Goal: Task Accomplishment & Management: Manage account settings

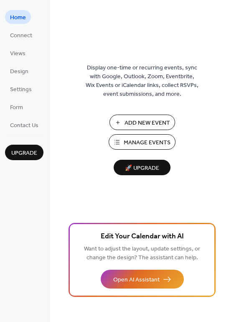
click at [138, 149] on button "Manage Events" at bounding box center [142, 141] width 67 height 15
click at [124, 142] on button "Manage Events" at bounding box center [142, 141] width 67 height 15
click at [144, 147] on span "Manage Events" at bounding box center [147, 143] width 47 height 9
click at [146, 139] on span "Manage Events" at bounding box center [147, 143] width 47 height 9
click at [138, 139] on span "Manage Events" at bounding box center [147, 143] width 47 height 9
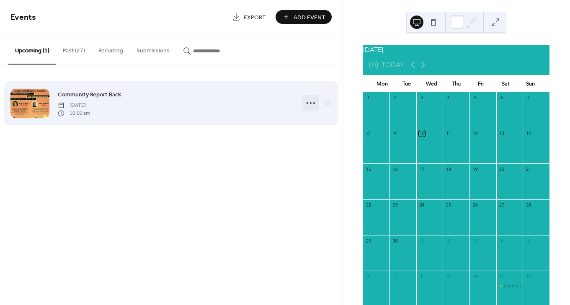
click at [307, 103] on icon at bounding box center [310, 102] width 13 height 13
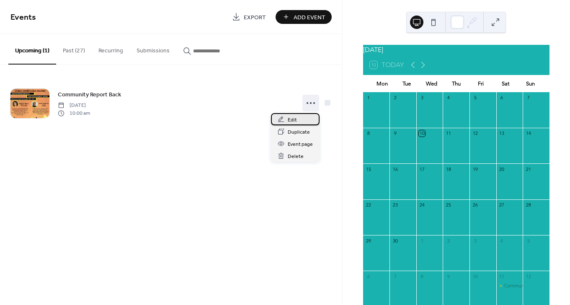
click at [305, 116] on div "Edit" at bounding box center [295, 119] width 49 height 12
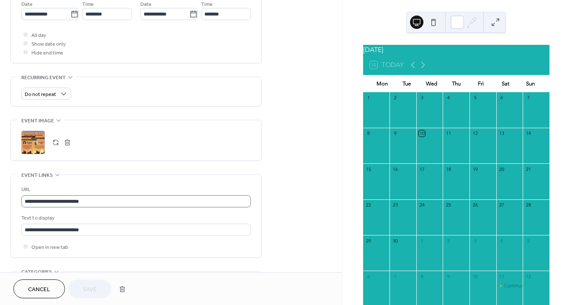
scroll to position [302, 0]
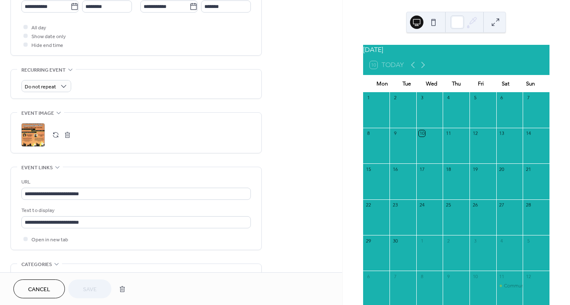
click at [67, 136] on button "button" at bounding box center [68, 135] width 12 height 12
click at [50, 136] on button "button" at bounding box center [56, 135] width 12 height 12
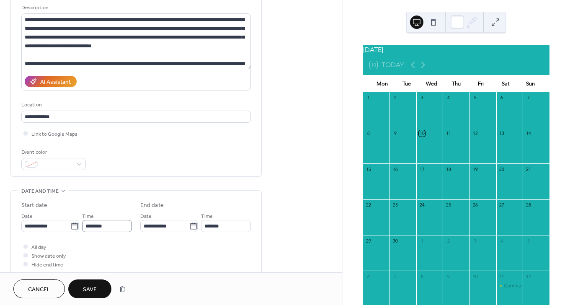
scroll to position [0, 0]
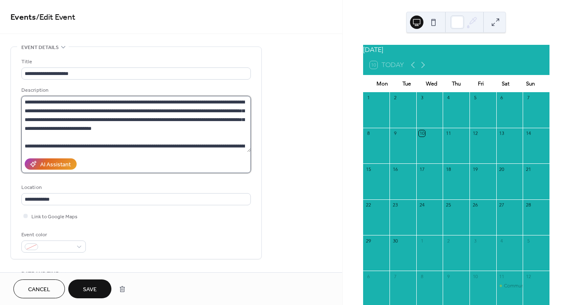
click at [126, 134] on textarea "**********" at bounding box center [135, 124] width 229 height 56
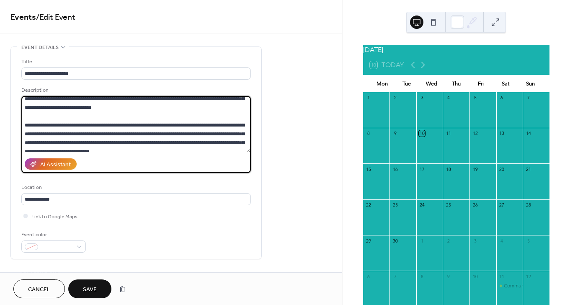
scroll to position [26, 0]
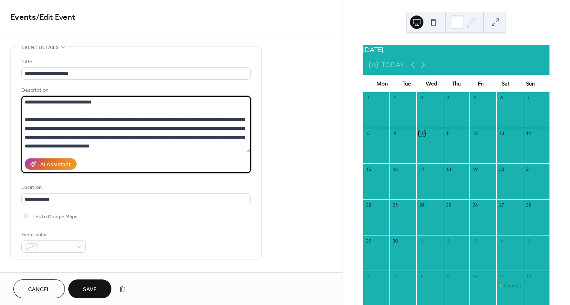
click at [155, 145] on textarea "**********" at bounding box center [135, 124] width 229 height 56
paste textarea "**********"
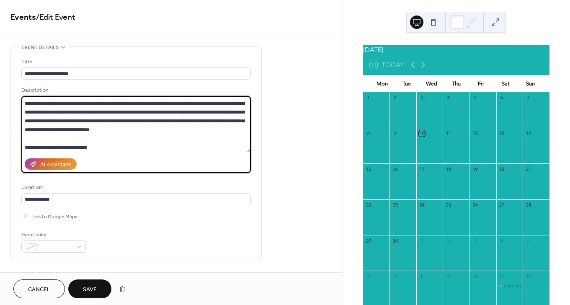
click at [164, 131] on textarea "**********" at bounding box center [135, 124] width 229 height 56
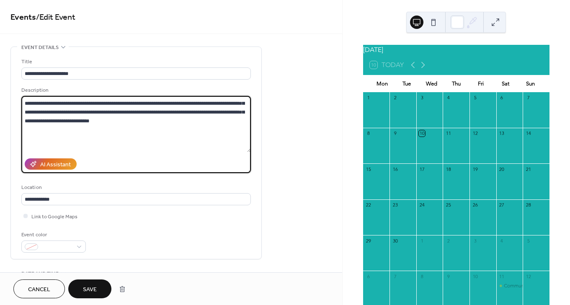
scroll to position [60, 0]
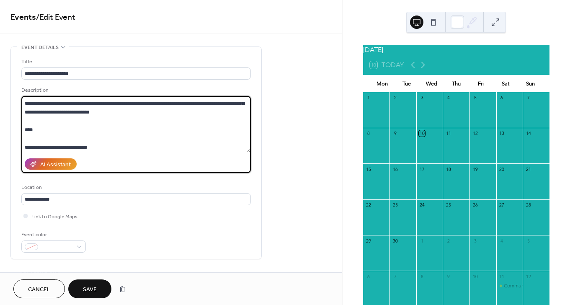
paste textarea "**********"
click at [36, 127] on textarea "**********" at bounding box center [135, 124] width 229 height 56
click at [93, 148] on textarea "**********" at bounding box center [135, 124] width 229 height 56
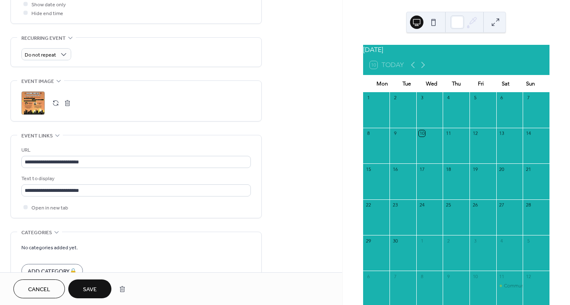
scroll to position [349, 0]
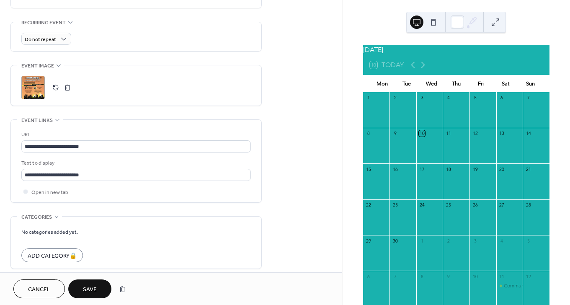
type textarea "**********"
click at [86, 285] on span "Save" at bounding box center [90, 289] width 14 height 9
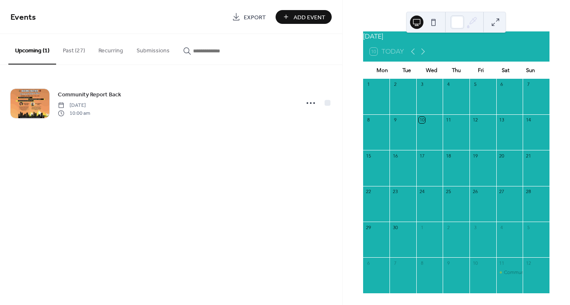
scroll to position [27, 0]
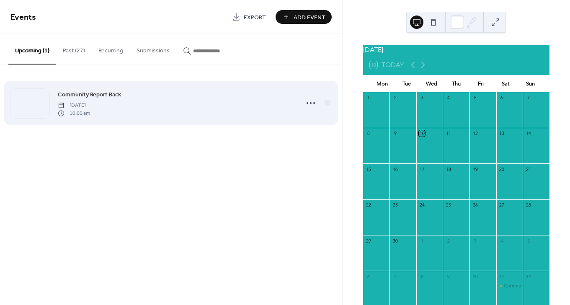
click at [90, 102] on span "[DATE]" at bounding box center [74, 106] width 32 height 8
click at [302, 103] on div at bounding box center [310, 103] width 17 height 17
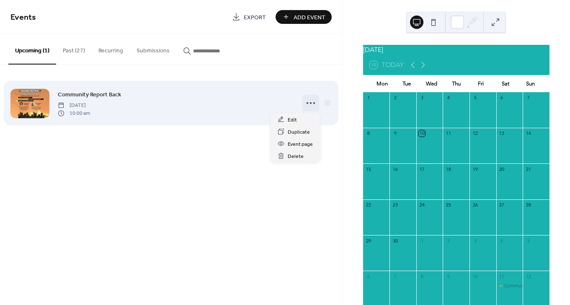
click at [306, 103] on icon at bounding box center [310, 102] width 13 height 13
click at [307, 103] on circle at bounding box center [308, 103] width 2 height 2
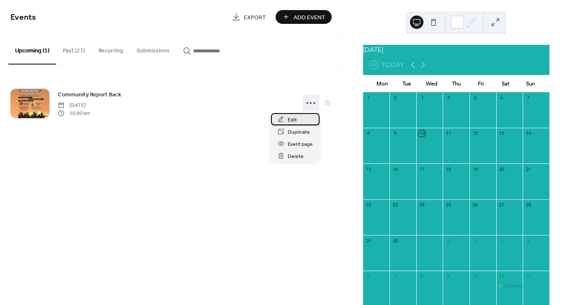
click at [295, 116] on span "Edit" at bounding box center [292, 120] width 9 height 9
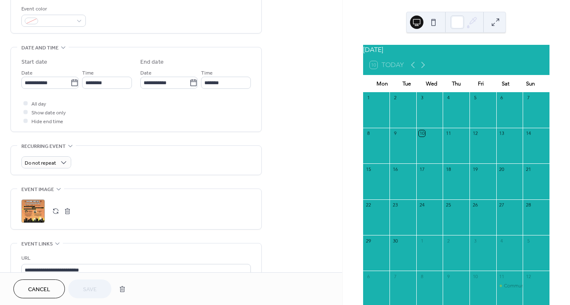
scroll to position [228, 0]
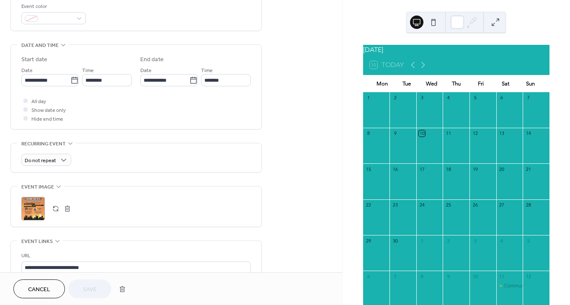
click at [67, 209] on button "button" at bounding box center [68, 209] width 12 height 12
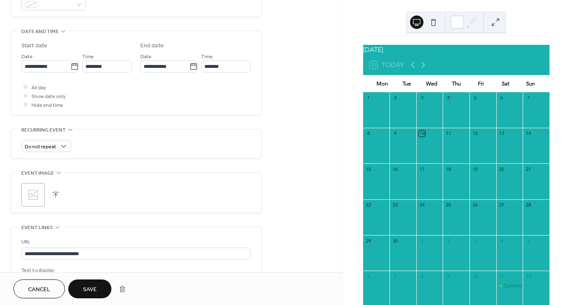
scroll to position [247, 0]
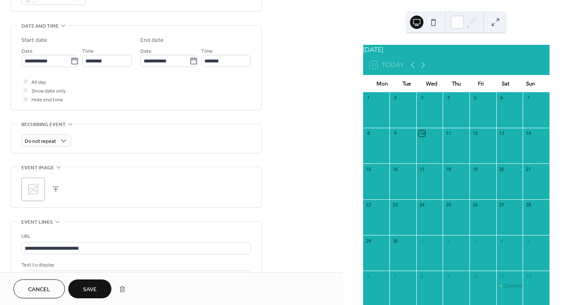
click at [56, 189] on button "button" at bounding box center [56, 189] width 12 height 12
click at [89, 285] on span "Save" at bounding box center [90, 289] width 14 height 9
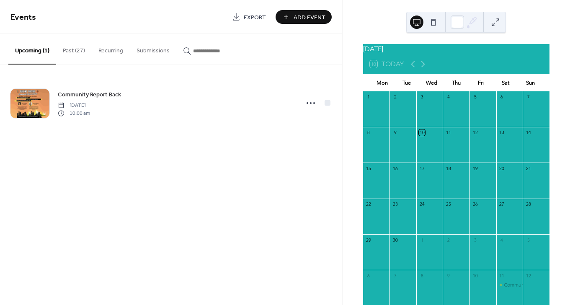
scroll to position [2, 0]
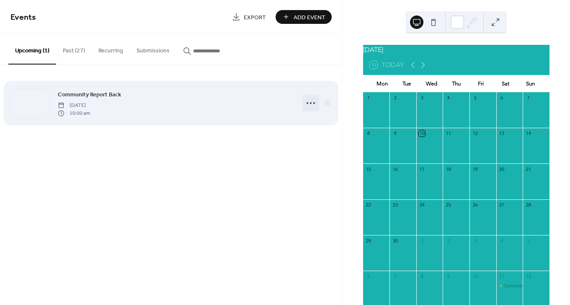
click at [310, 103] on circle at bounding box center [311, 103] width 2 height 2
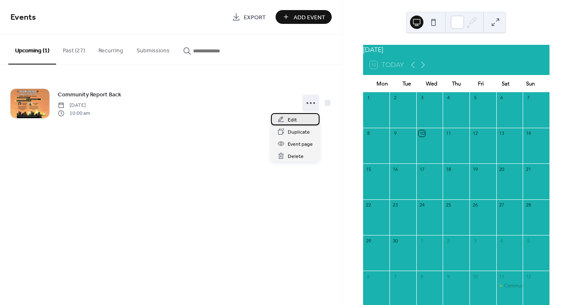
click at [304, 117] on div "Edit" at bounding box center [295, 119] width 49 height 12
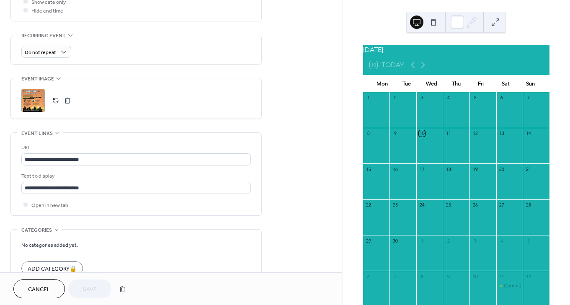
scroll to position [413, 0]
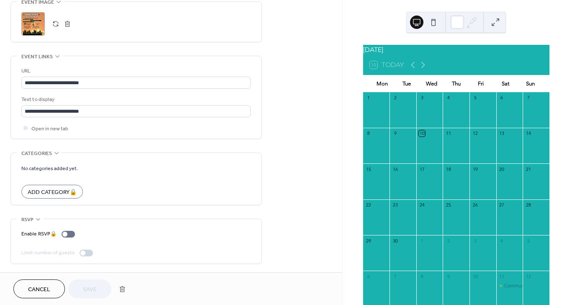
click at [67, 28] on button "button" at bounding box center [68, 24] width 12 height 12
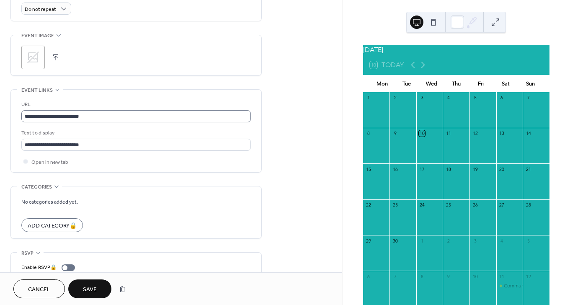
scroll to position [335, 0]
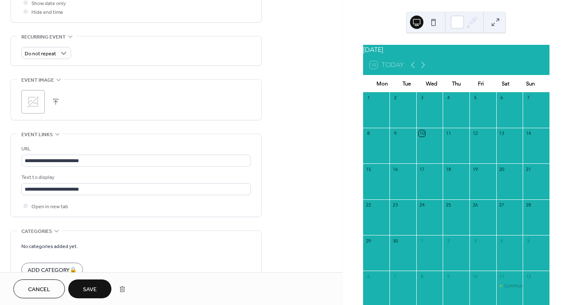
click at [53, 99] on button "button" at bounding box center [56, 102] width 12 height 12
click at [103, 288] on button "Save" at bounding box center [89, 288] width 43 height 19
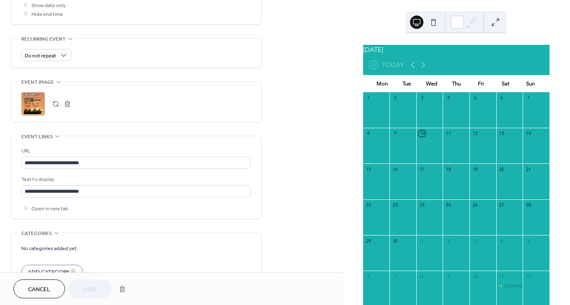
scroll to position [384, 0]
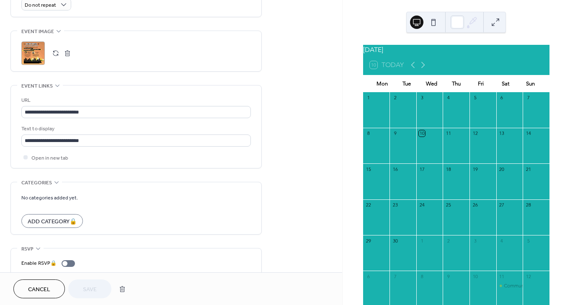
click at [66, 52] on button "button" at bounding box center [68, 53] width 12 height 12
click at [54, 59] on button "button" at bounding box center [56, 53] width 12 height 12
click at [97, 285] on button "Save" at bounding box center [89, 288] width 43 height 19
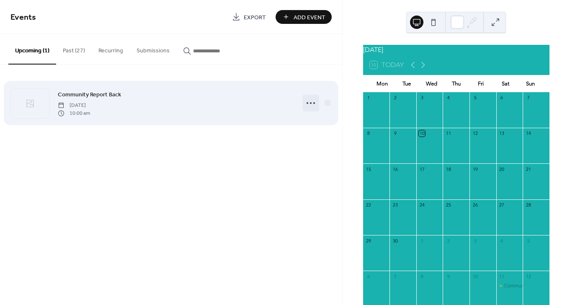
click at [309, 104] on icon at bounding box center [310, 102] width 13 height 13
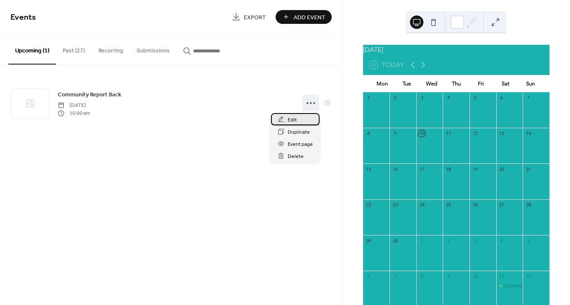
click at [303, 117] on div "Edit" at bounding box center [295, 119] width 49 height 12
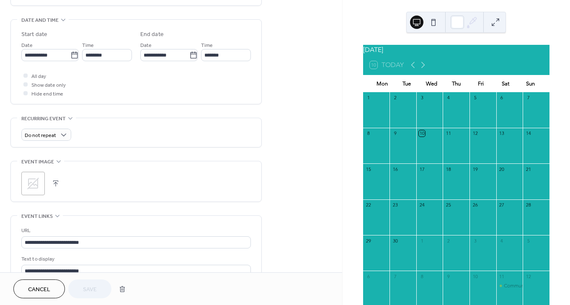
scroll to position [273, 0]
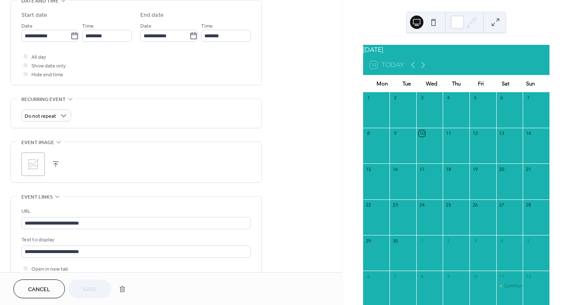
click at [54, 162] on button "button" at bounding box center [56, 164] width 12 height 12
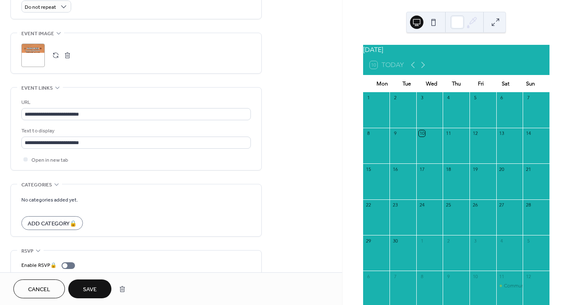
scroll to position [413, 0]
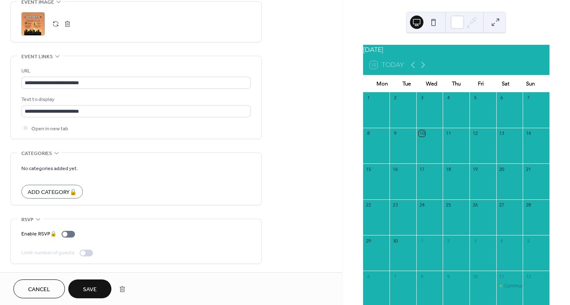
click at [88, 285] on span "Save" at bounding box center [90, 289] width 14 height 9
